Goal: Task Accomplishment & Management: Manage account settings

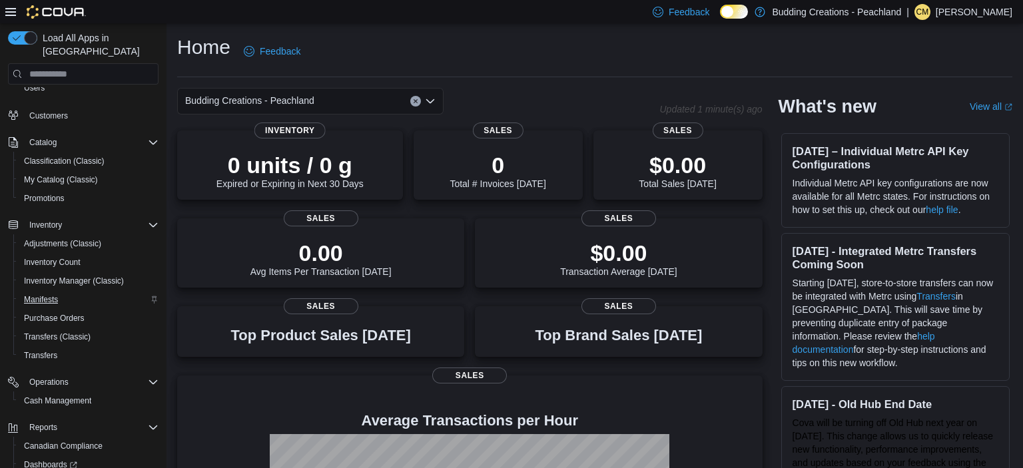
scroll to position [128, 0]
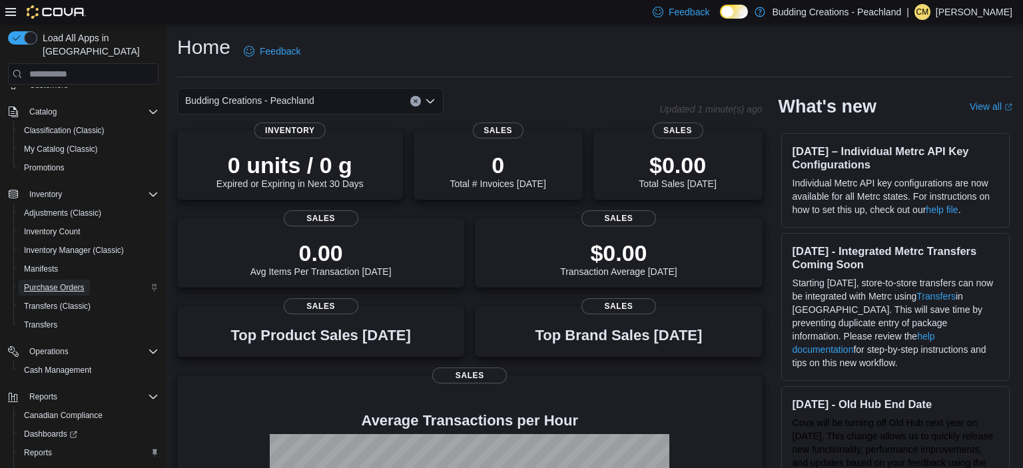
click at [44, 282] on span "Purchase Orders" at bounding box center [54, 287] width 61 height 11
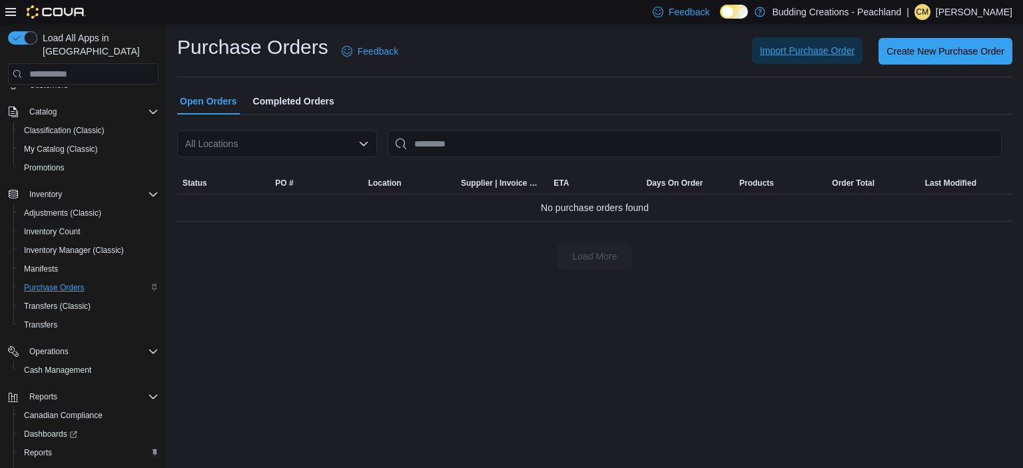
click at [807, 53] on span "Import Purchase Order" at bounding box center [807, 50] width 95 height 13
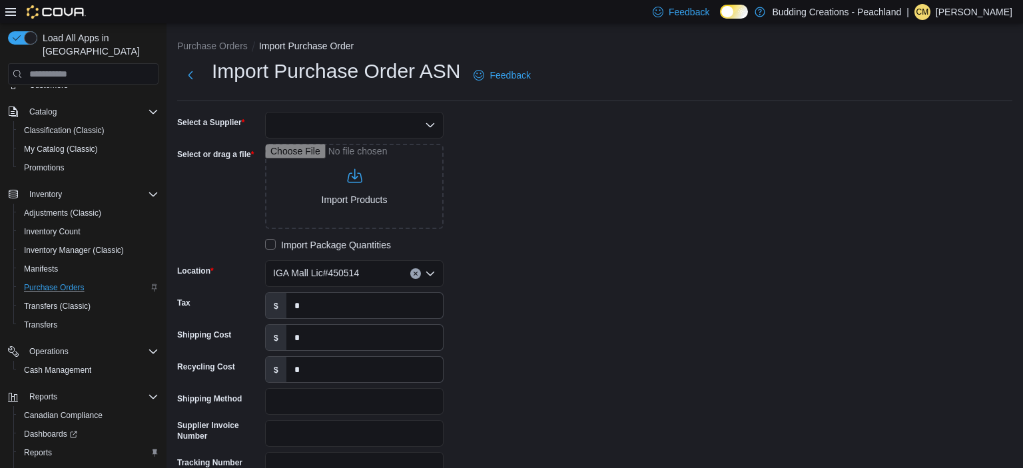
click at [365, 121] on div at bounding box center [354, 125] width 178 height 27
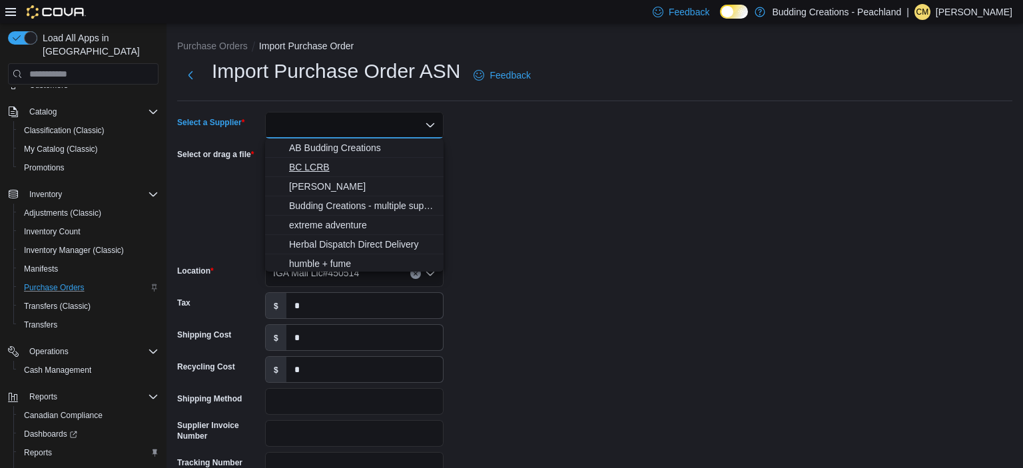
click at [315, 166] on span "BC LCRB" at bounding box center [362, 166] width 147 height 13
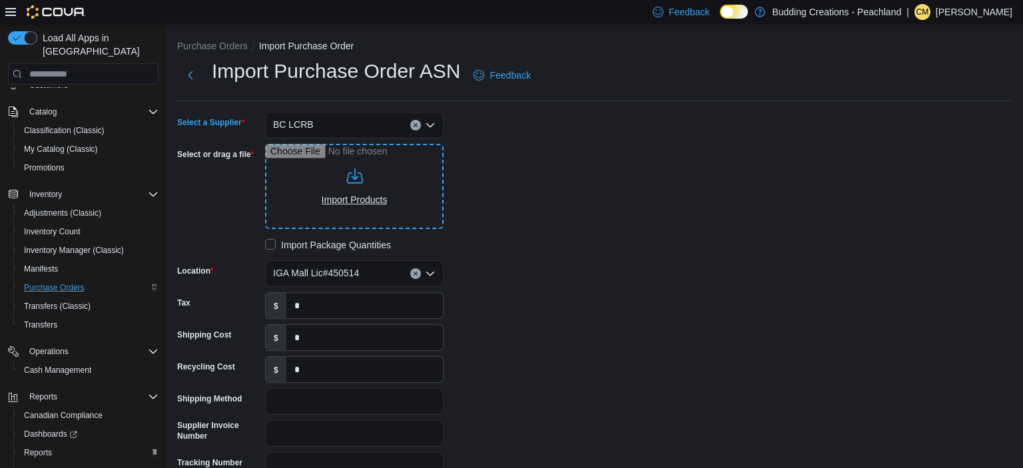
click at [339, 169] on input "Select or drag a file" at bounding box center [354, 186] width 178 height 85
type input "**********"
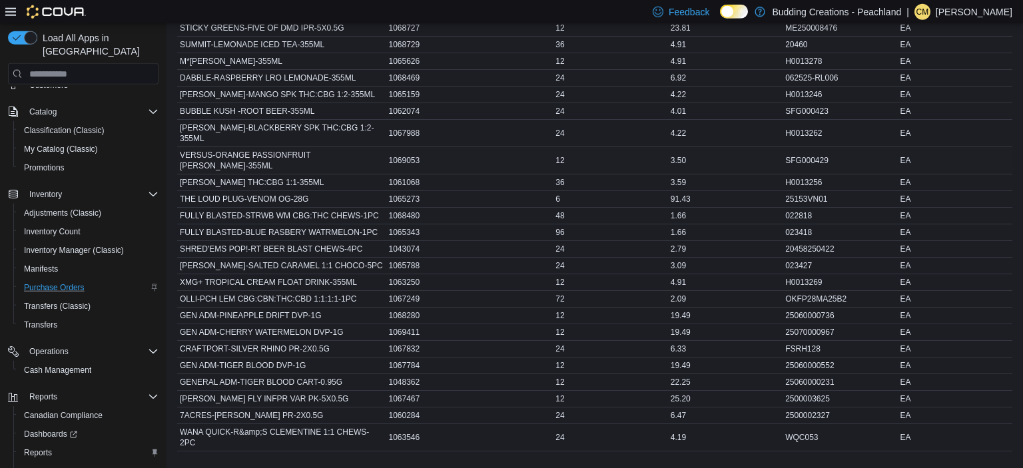
scroll to position [633, 0]
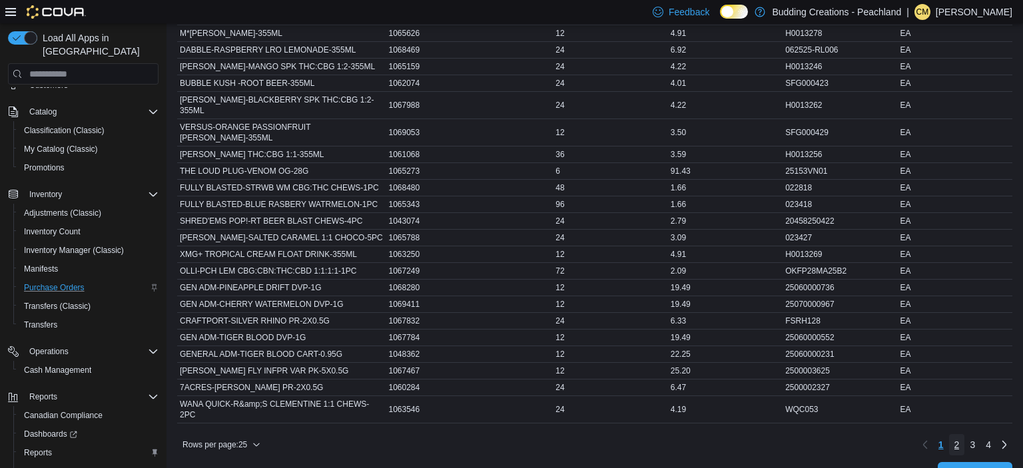
click at [958, 438] on span "2" at bounding box center [956, 444] width 5 height 13
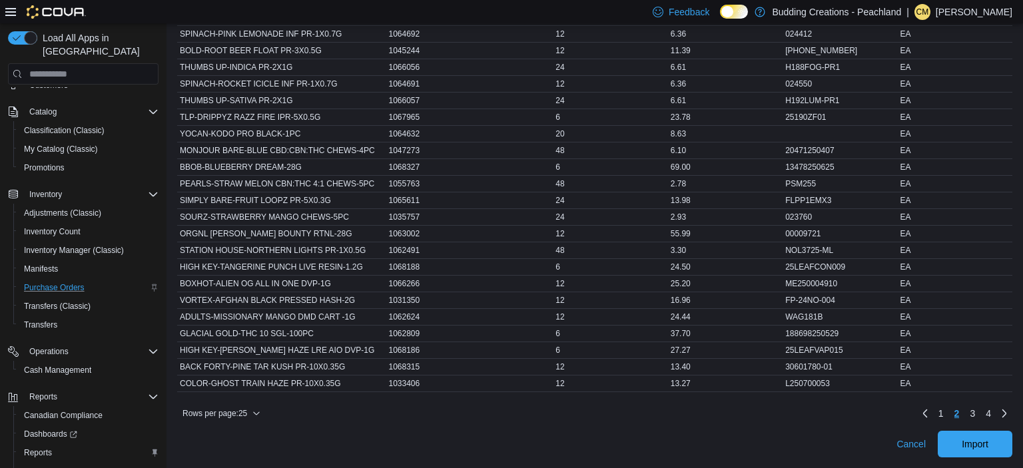
scroll to position [629, 0]
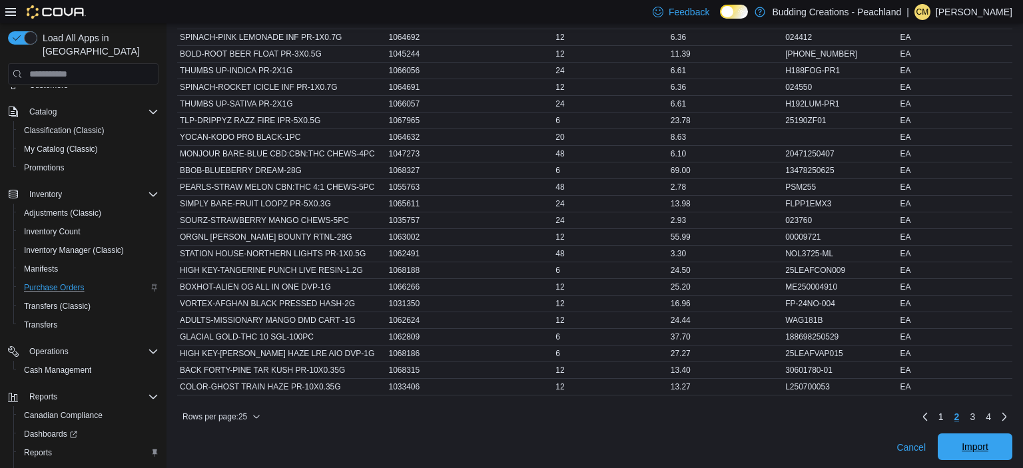
click at [971, 442] on span "Import" at bounding box center [975, 446] width 27 height 13
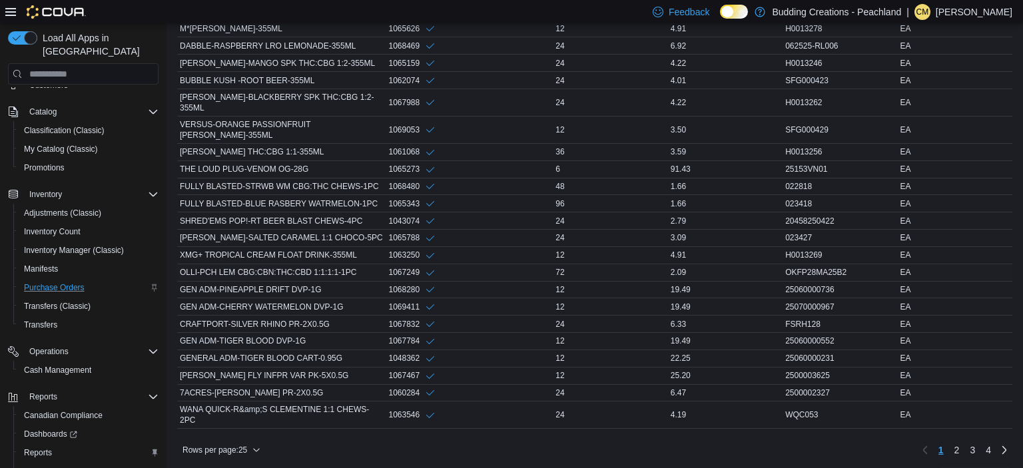
scroll to position [660, 0]
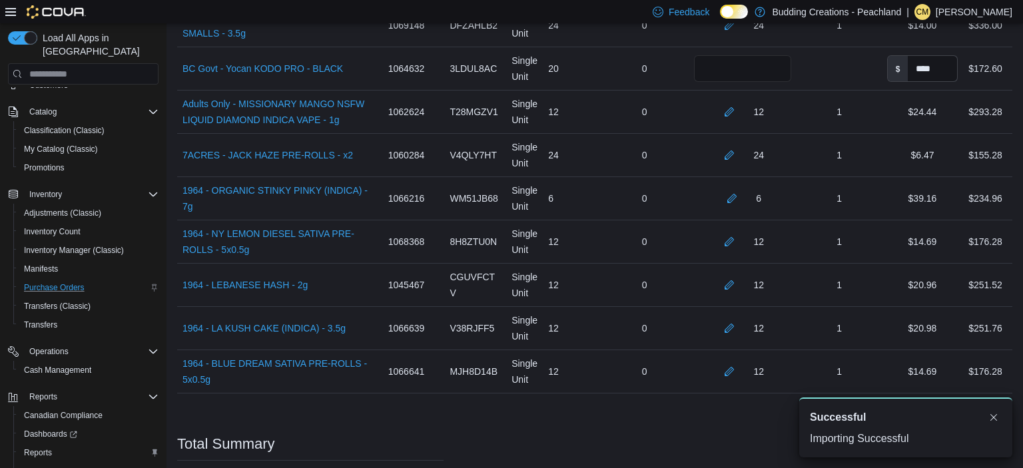
scroll to position [4267, 0]
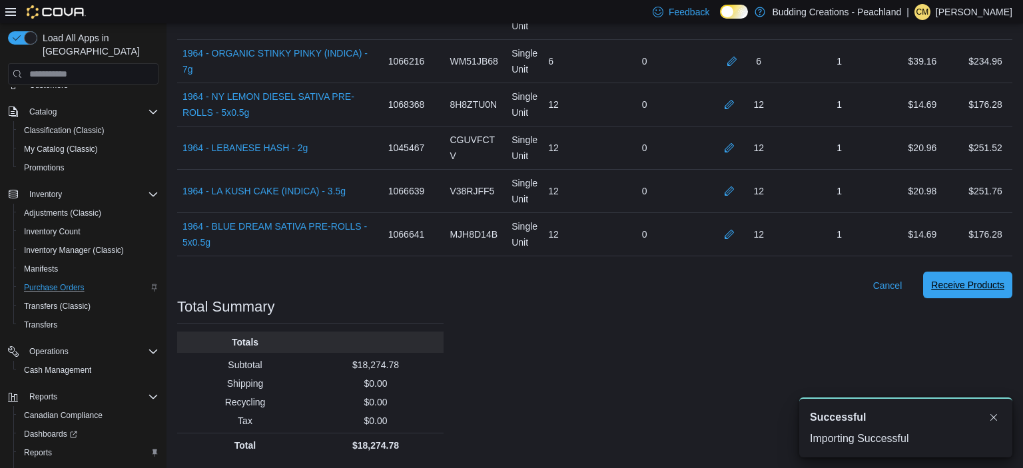
click at [958, 286] on span "Receive Products" at bounding box center [967, 284] width 73 height 13
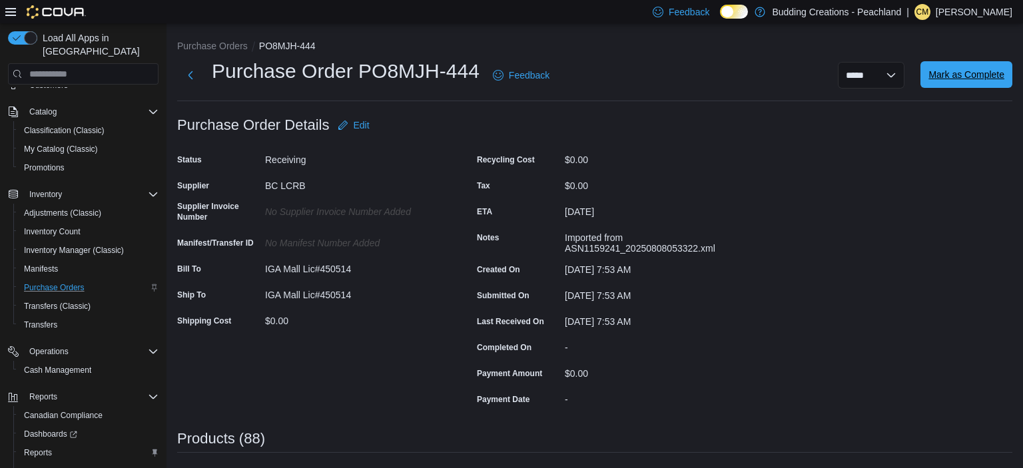
click at [936, 81] on span "Mark as Complete" at bounding box center [966, 74] width 76 height 27
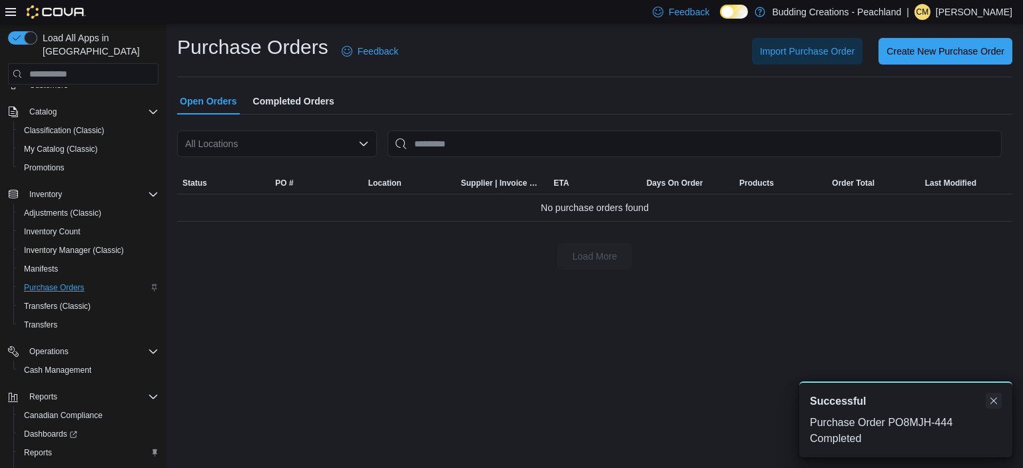
click at [994, 398] on button "Dismiss toast" at bounding box center [994, 401] width 16 height 16
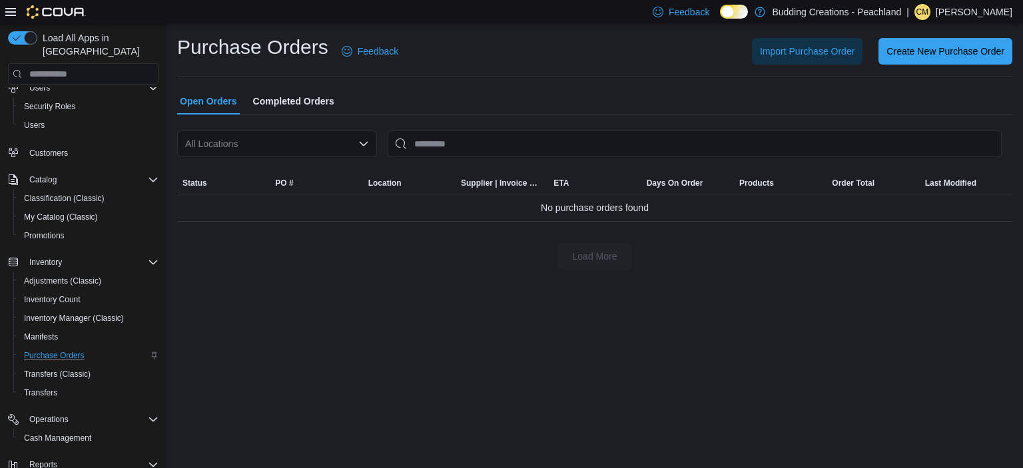
scroll to position [38, 0]
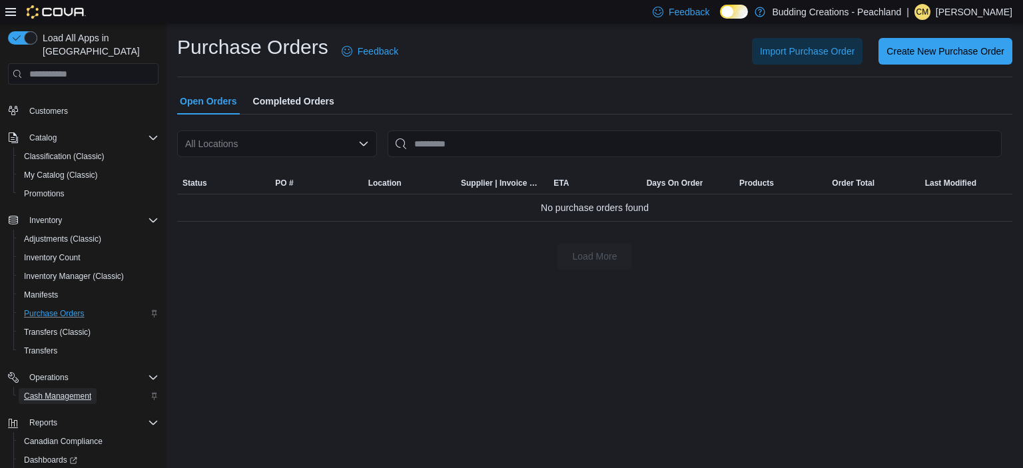
click at [55, 391] on span "Cash Management" at bounding box center [57, 396] width 67 height 11
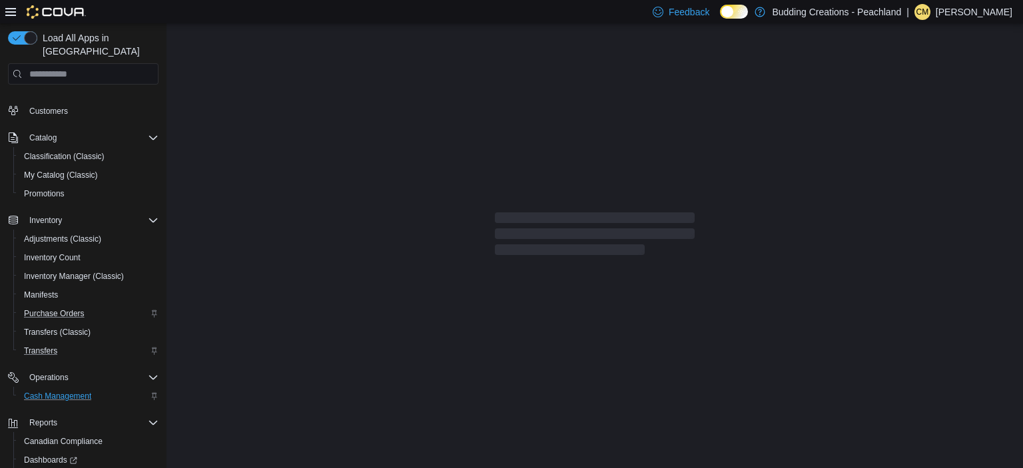
scroll to position [110, 0]
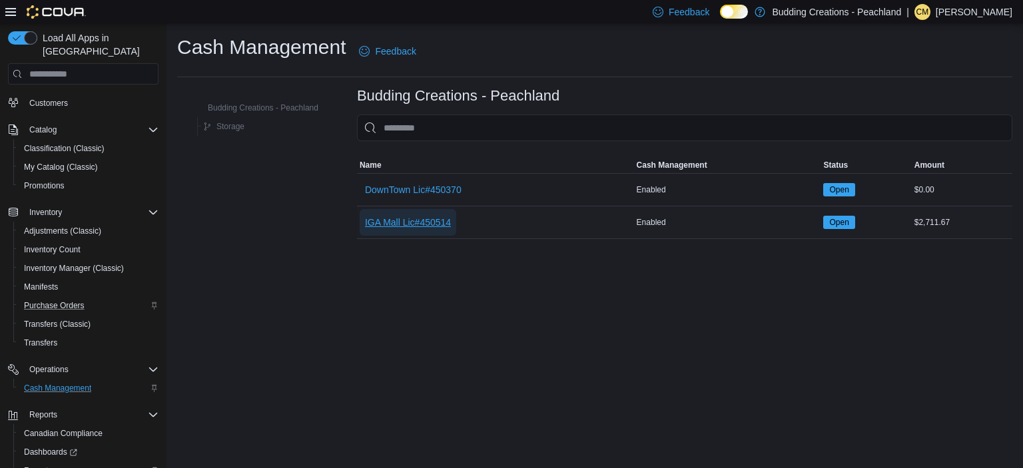
click at [396, 216] on span "IGA Mall Lic#450514" at bounding box center [408, 222] width 86 height 13
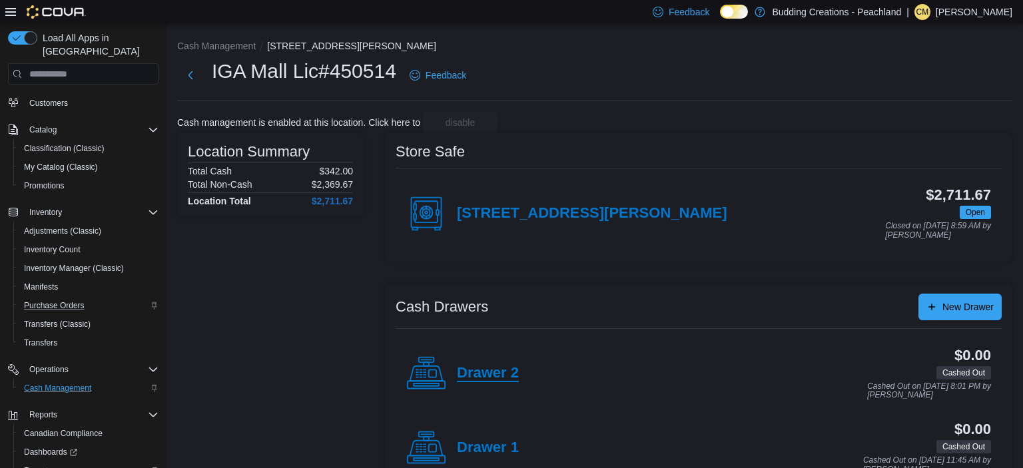
click at [479, 368] on h4 "Drawer 2" at bounding box center [488, 373] width 62 height 17
